Goal: Information Seeking & Learning: Learn about a topic

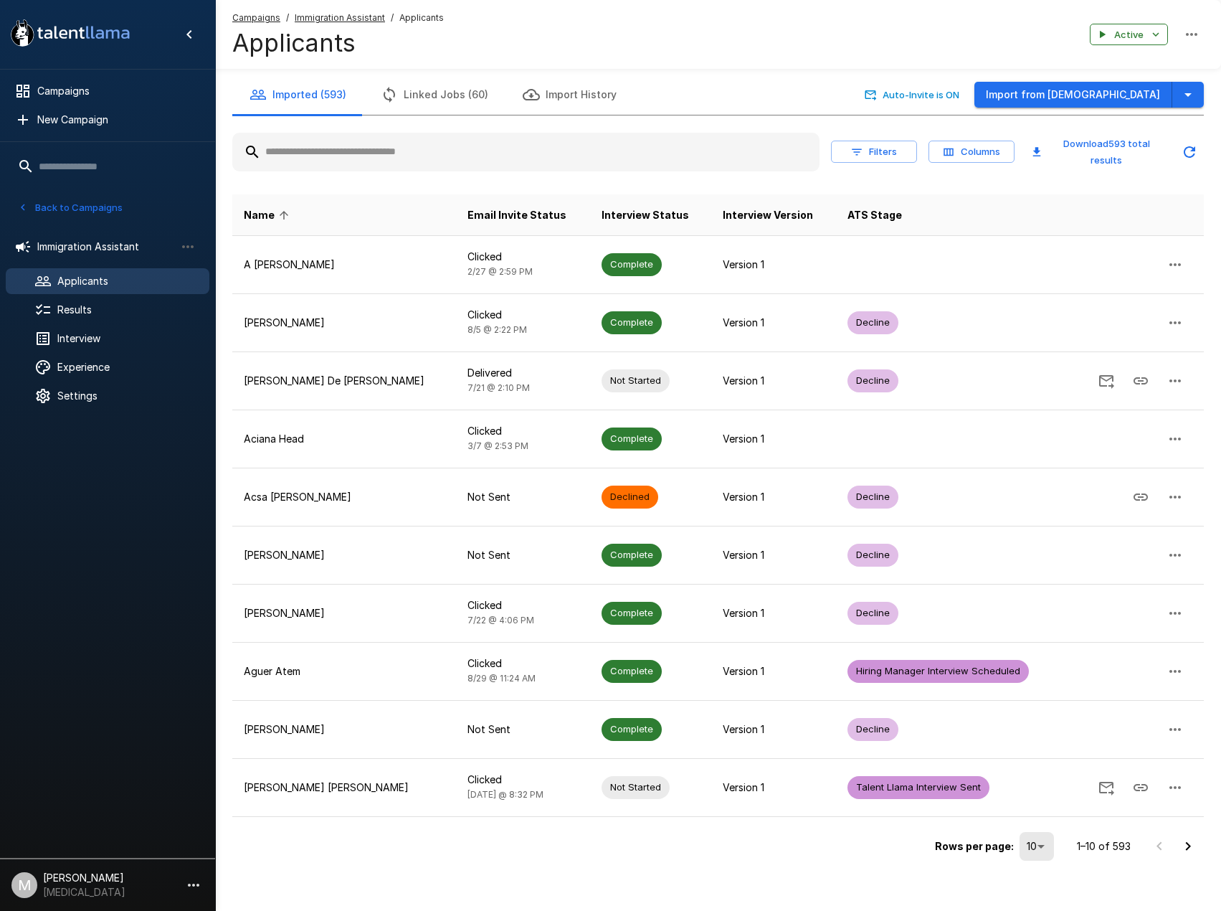
click at [325, 155] on input "text" at bounding box center [525, 152] width 587 height 26
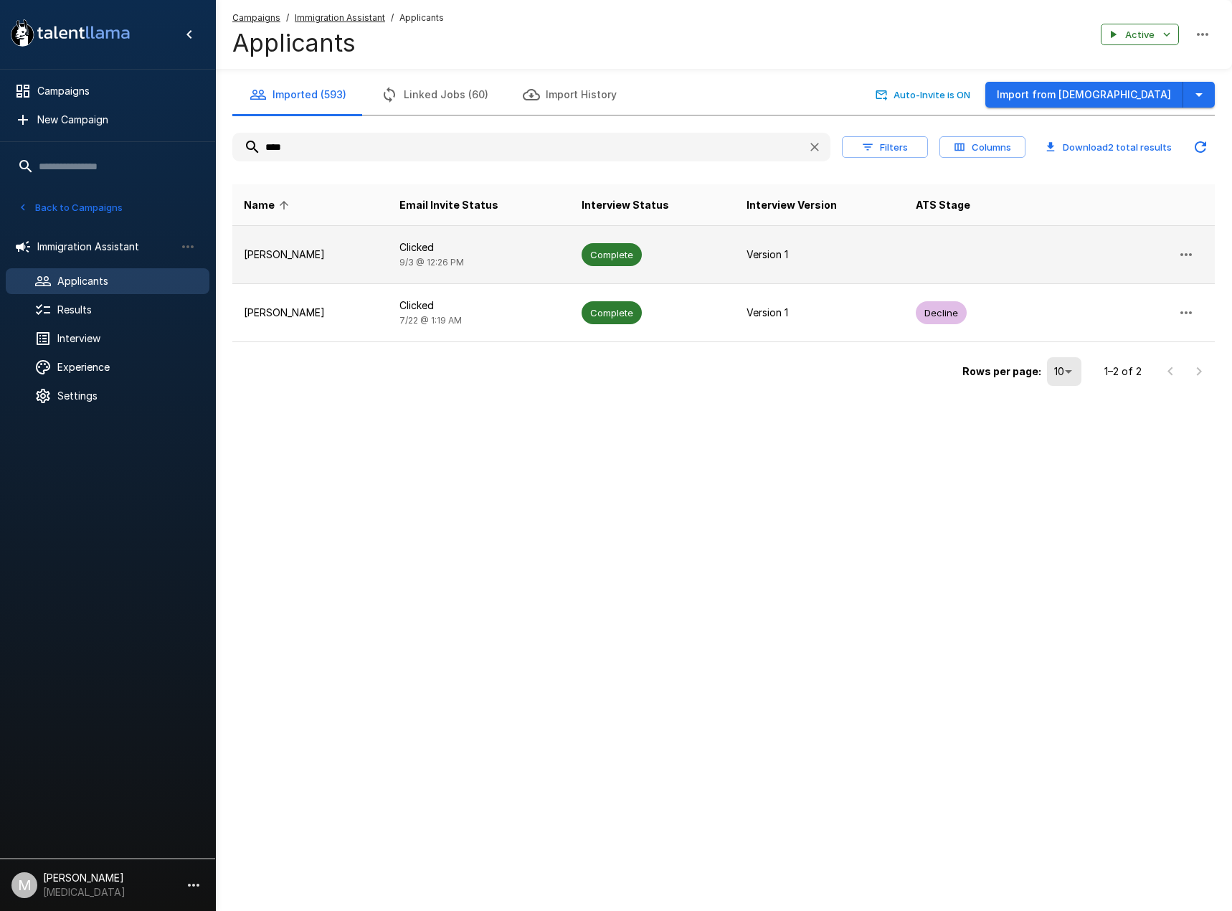
type input "****"
click at [326, 242] on td "[PERSON_NAME]" at bounding box center [310, 255] width 156 height 58
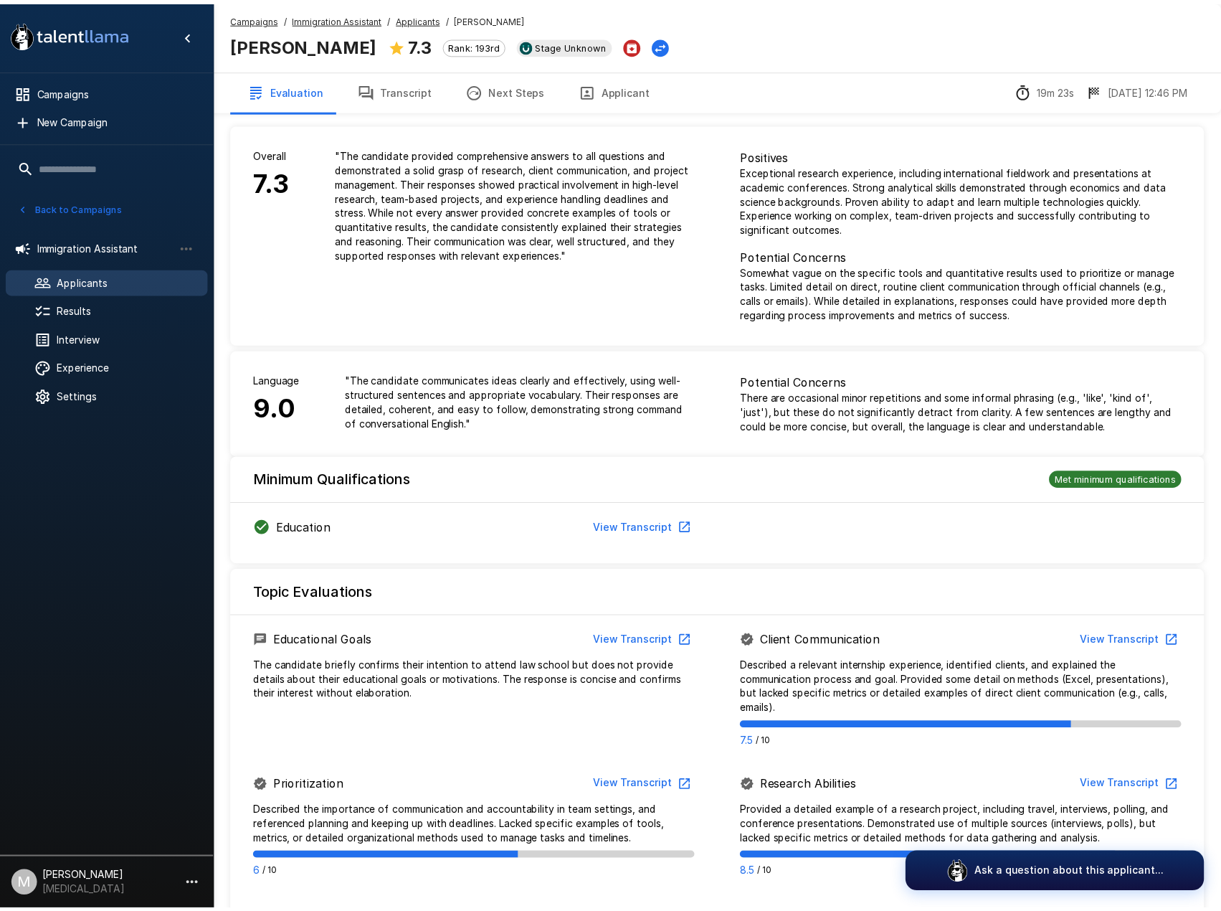
scroll to position [599, 0]
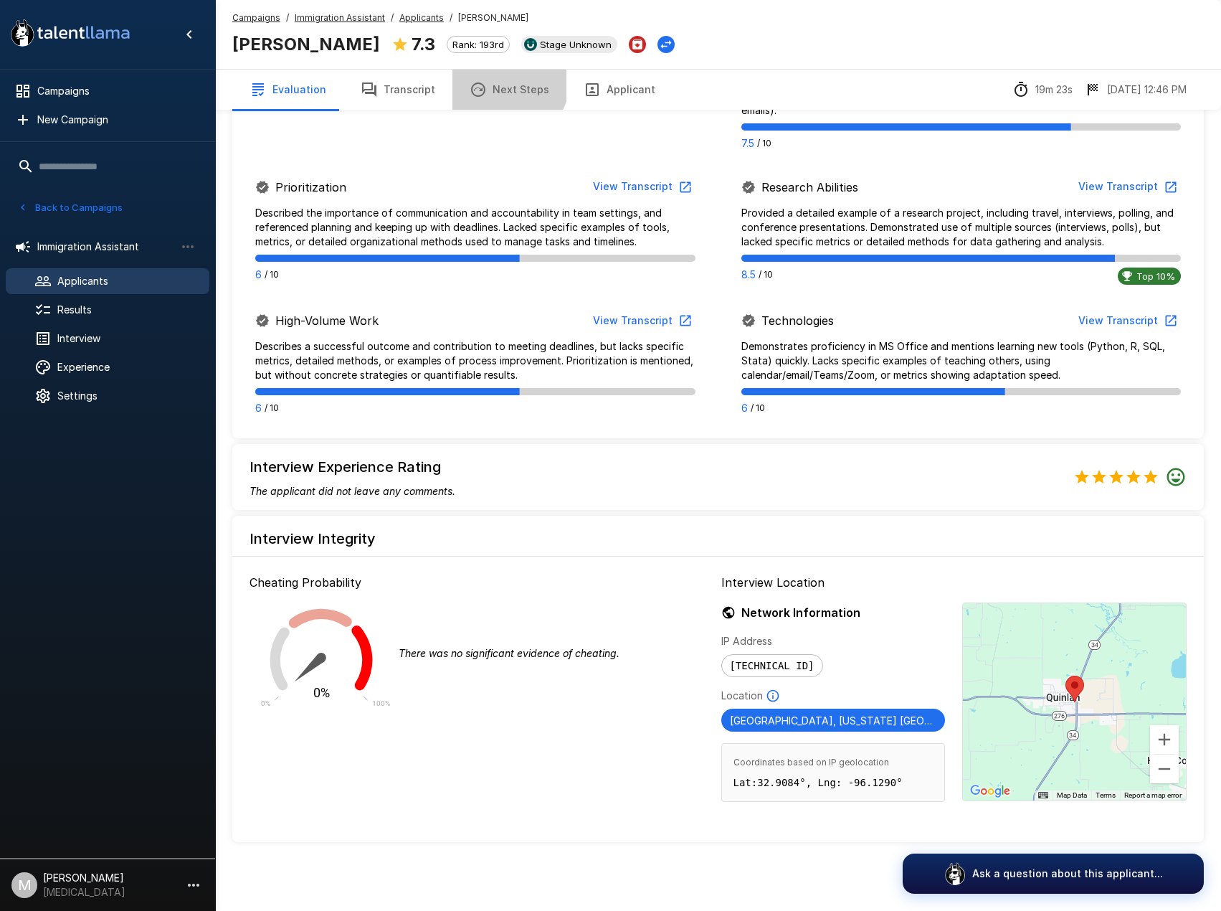
click at [498, 80] on button "Next Steps" at bounding box center [509, 90] width 114 height 40
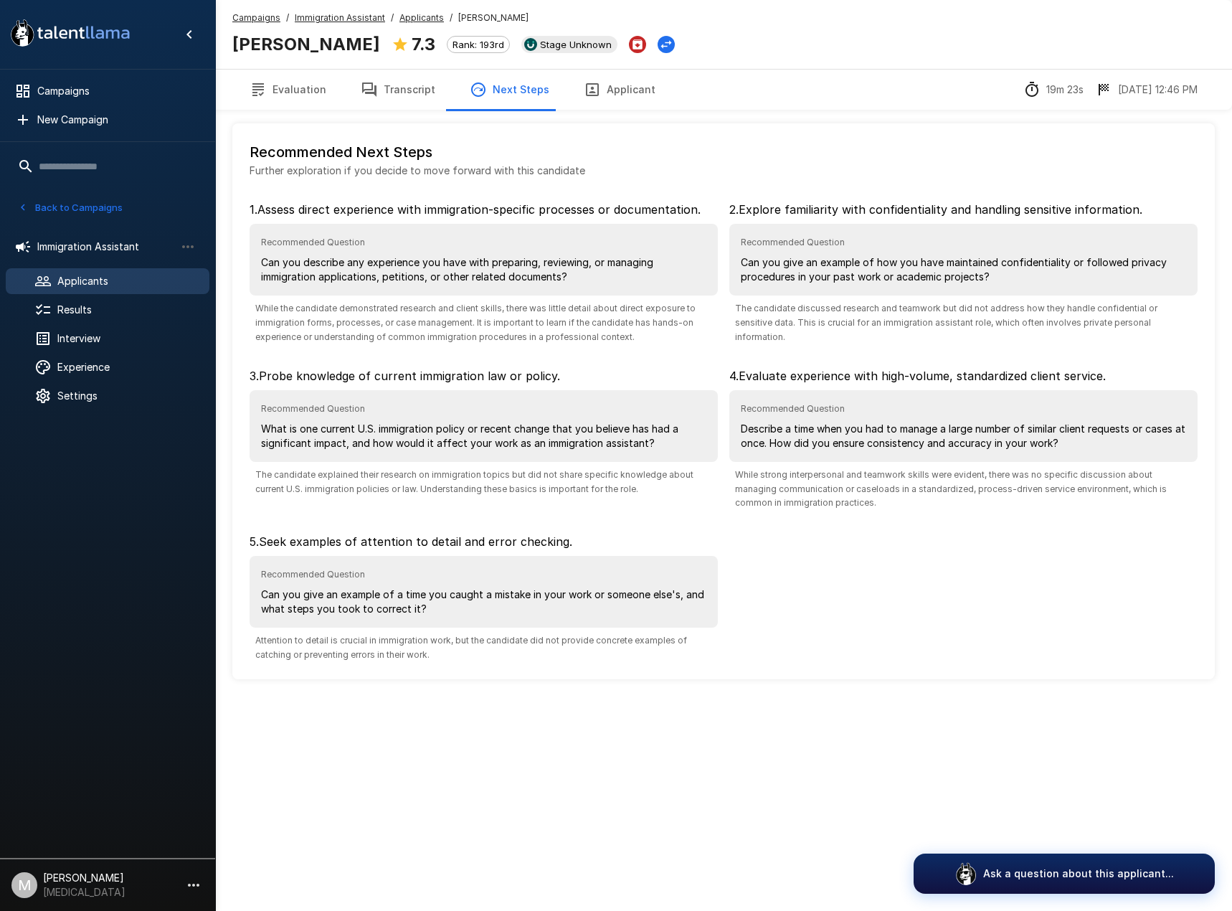
click at [403, 90] on button "Transcript" at bounding box center [397, 90] width 109 height 40
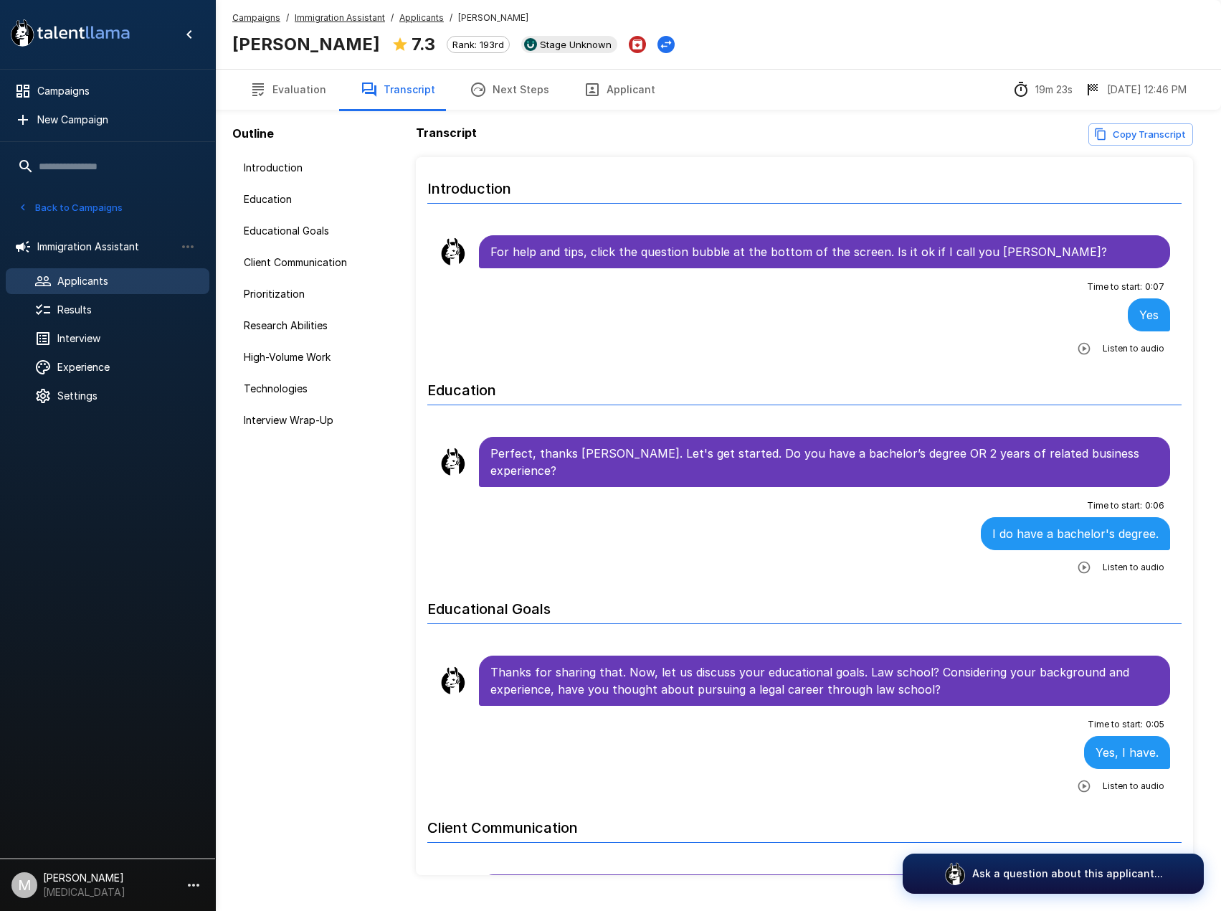
click at [1119, 127] on button "Copy Transcript" at bounding box center [1140, 134] width 105 height 22
click at [313, 94] on button "Evaluation" at bounding box center [287, 90] width 111 height 40
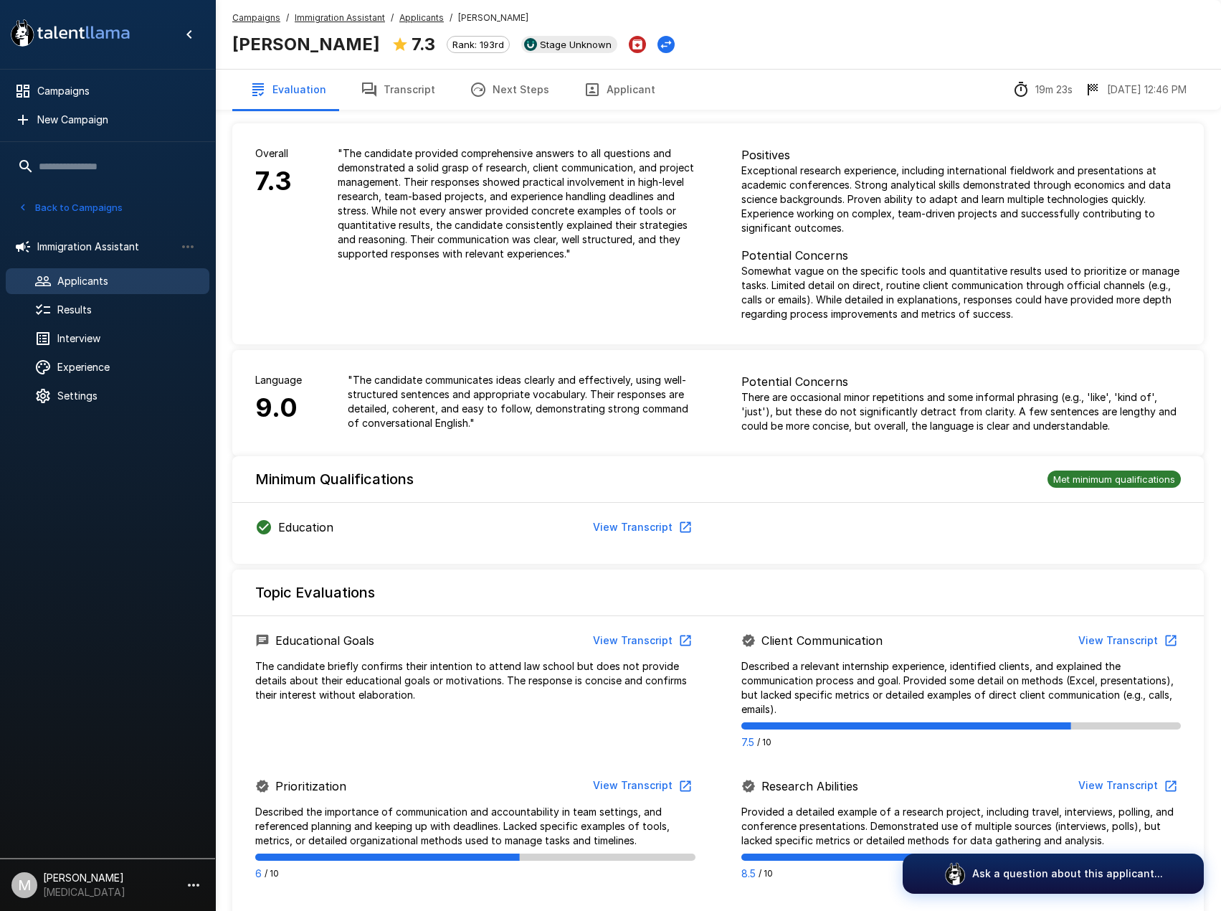
scroll to position [599, 0]
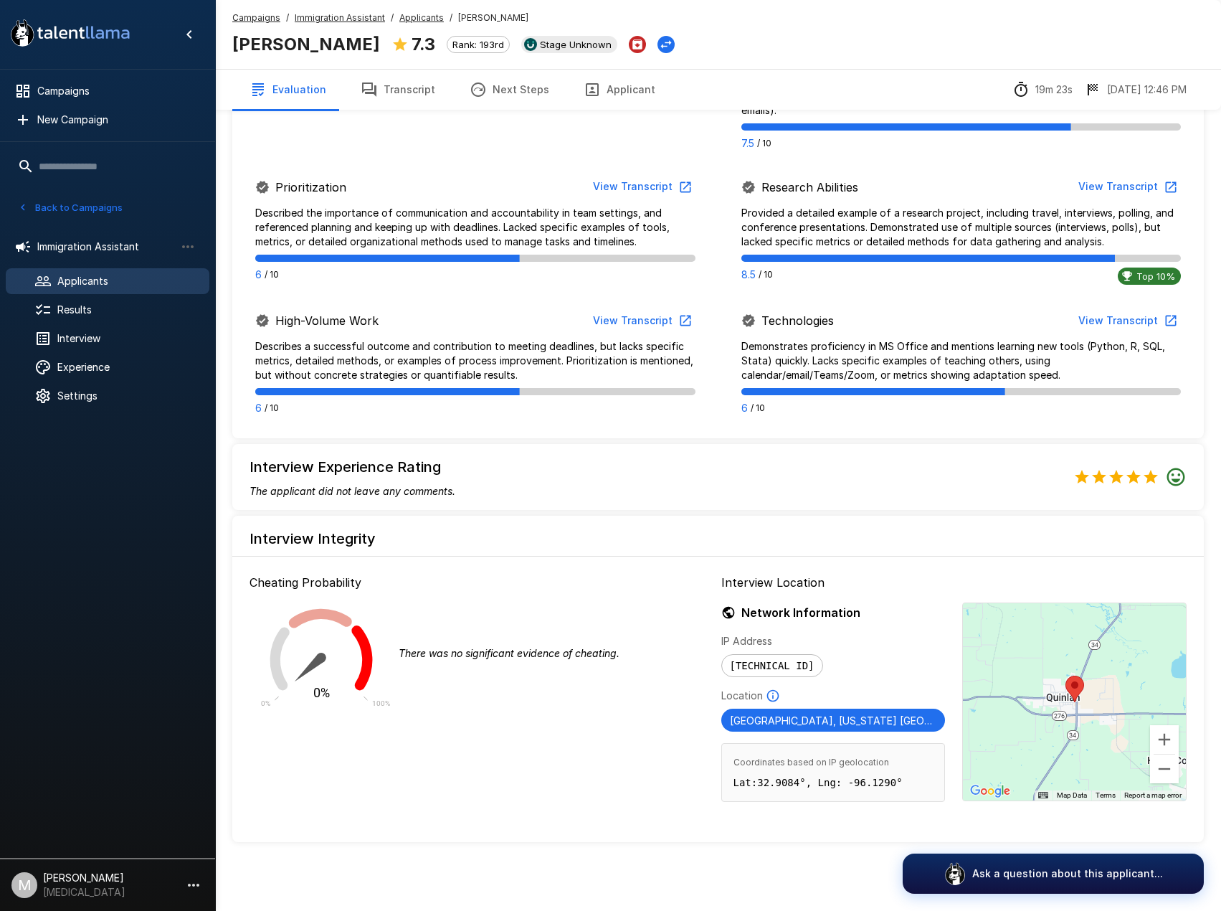
click at [602, 86] on button "Applicant" at bounding box center [619, 90] width 106 height 40
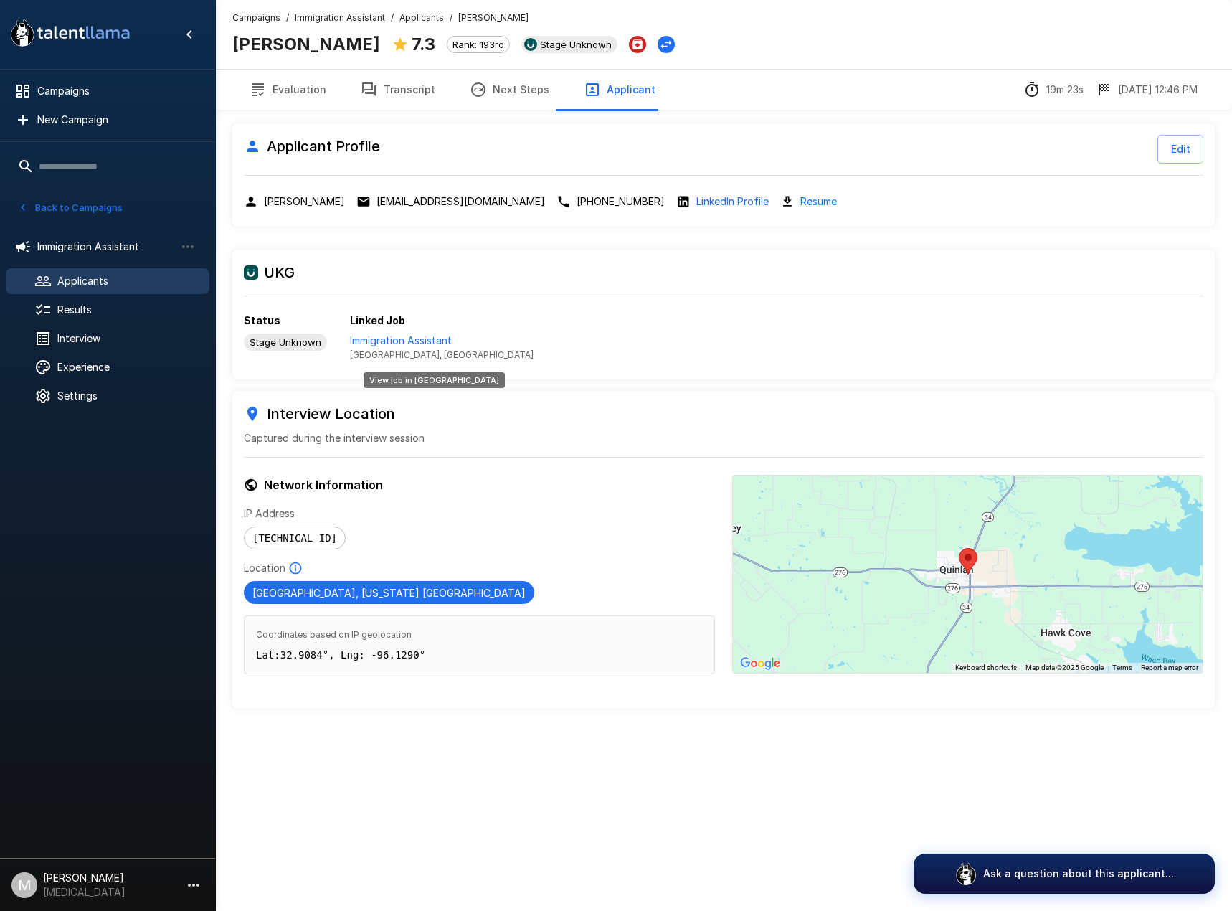
click at [398, 341] on p "Immigration Assistant" at bounding box center [442, 340] width 184 height 14
click at [380, 98] on button "Transcript" at bounding box center [397, 90] width 109 height 40
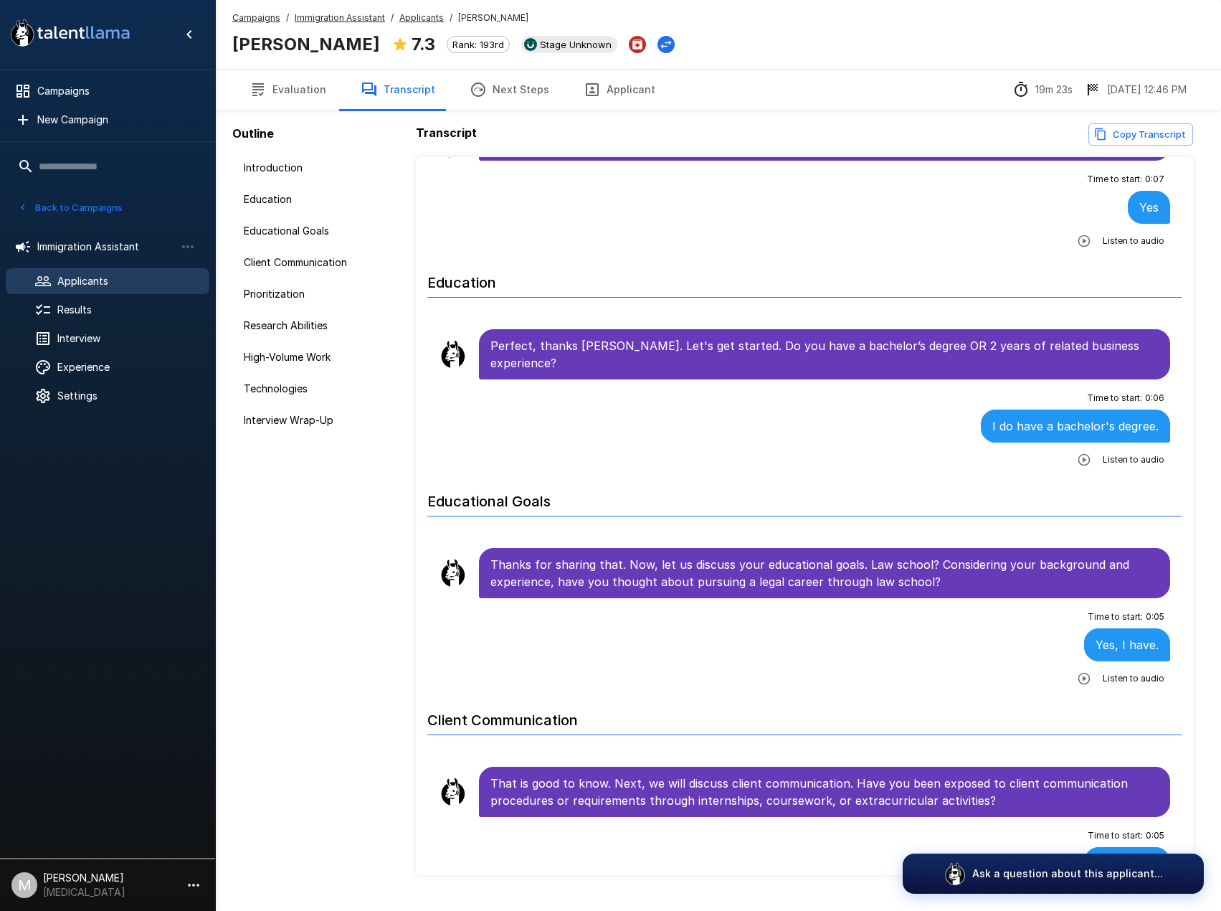
scroll to position [72, 0]
